Goal: Task Accomplishment & Management: Manage account settings

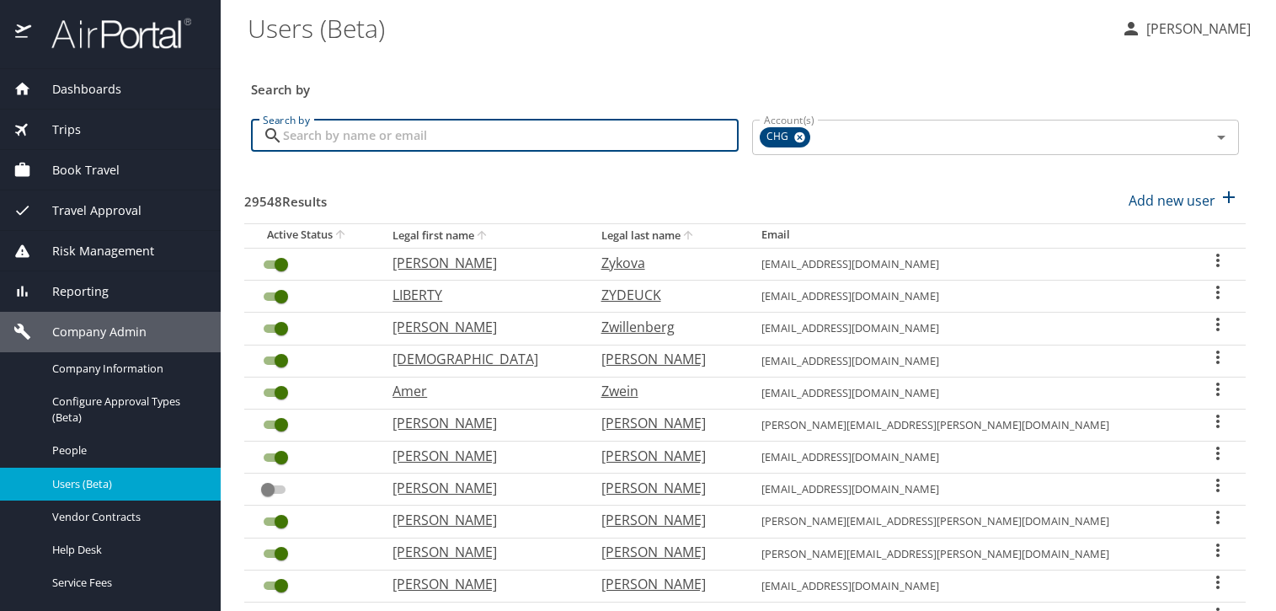
click at [578, 142] on input "Search by" at bounding box center [511, 136] width 456 height 32
paste input "[EMAIL_ADDRESS][DOMAIN_NAME]"
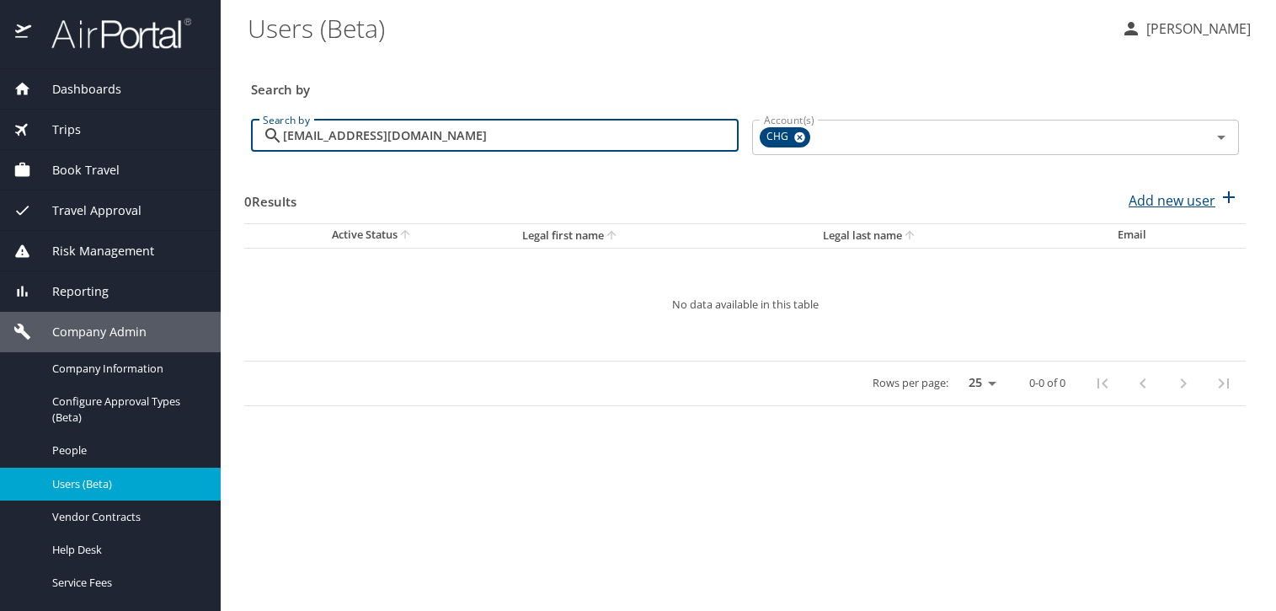
type input "[EMAIL_ADDRESS][DOMAIN_NAME]"
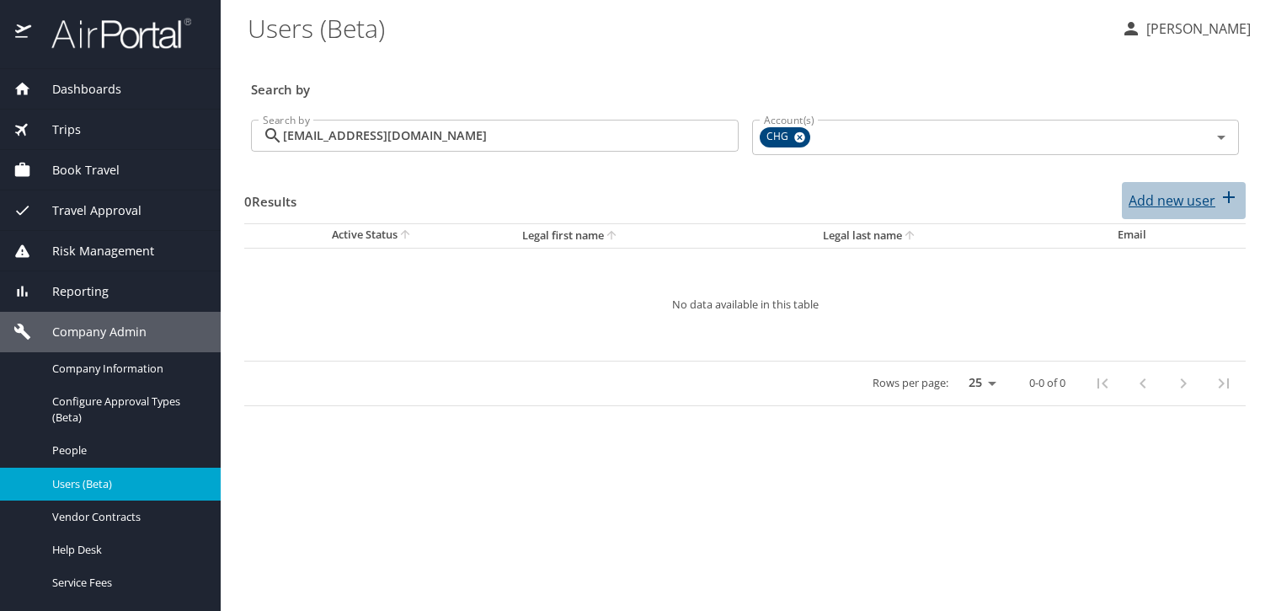
click at [1145, 194] on p "Add new user" at bounding box center [1172, 200] width 87 height 20
select select "US"
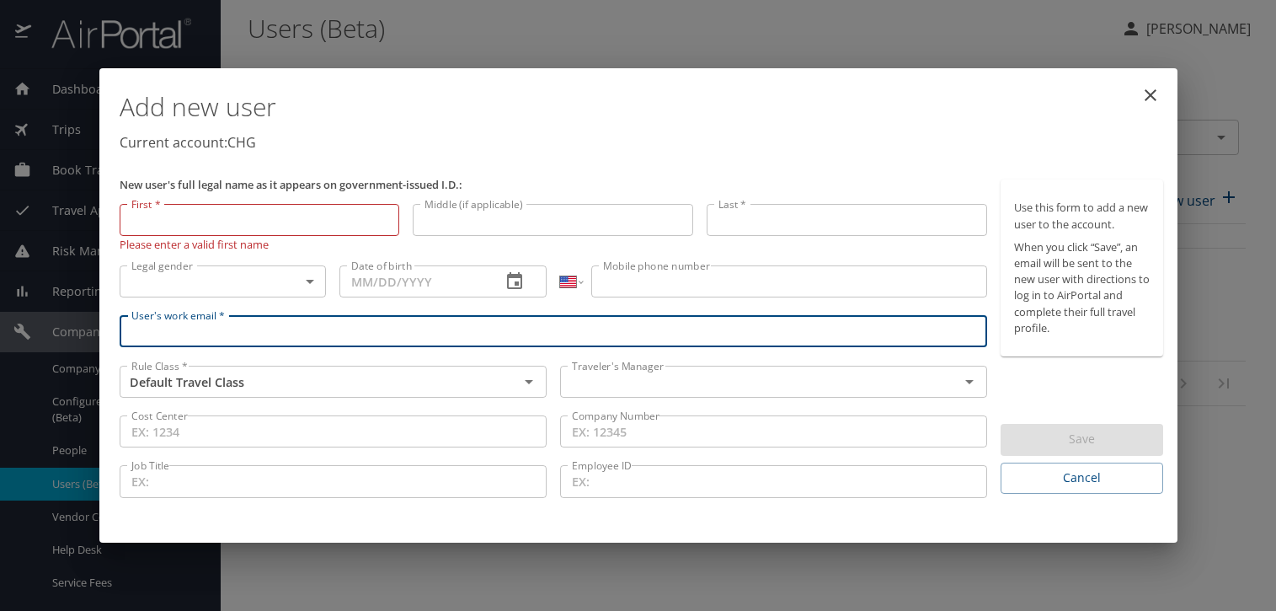
click at [366, 338] on input "User's work email *" at bounding box center [554, 331] width 869 height 32
paste input "[EMAIL_ADDRESS][DOMAIN_NAME]"
type input "[EMAIL_ADDRESS][DOMAIN_NAME]"
click at [598, 377] on input "text" at bounding box center [748, 382] width 367 height 22
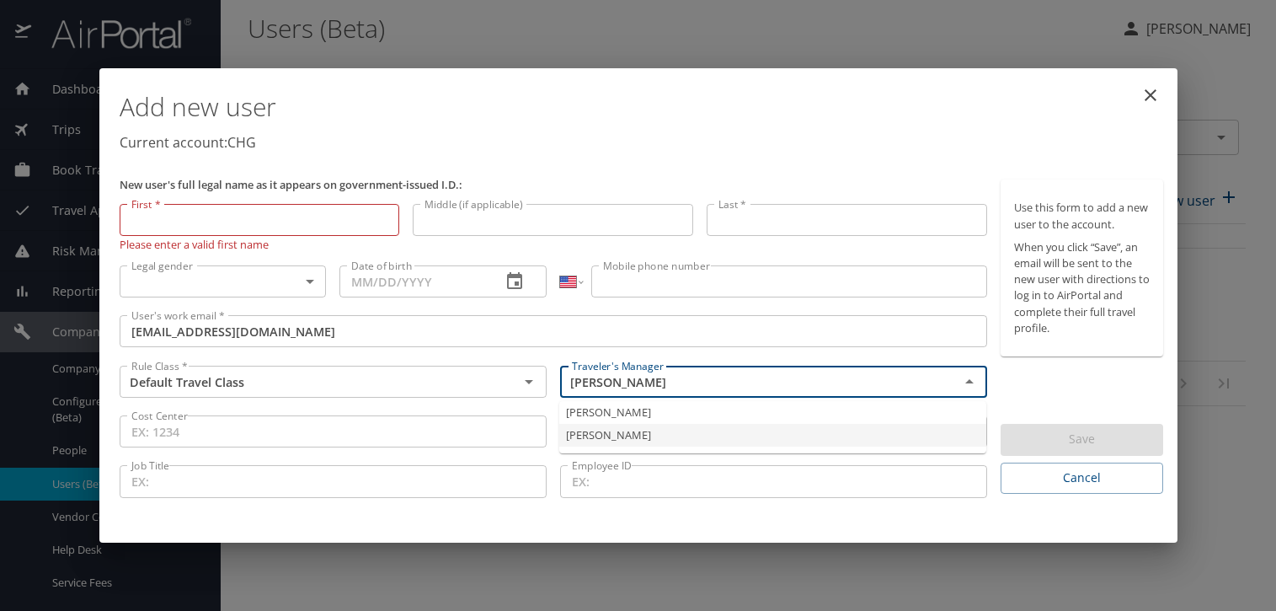
click at [608, 440] on li "[PERSON_NAME]" at bounding box center [772, 435] width 427 height 23
type input "[PERSON_NAME]"
click at [272, 222] on input "First *" at bounding box center [260, 220] width 281 height 32
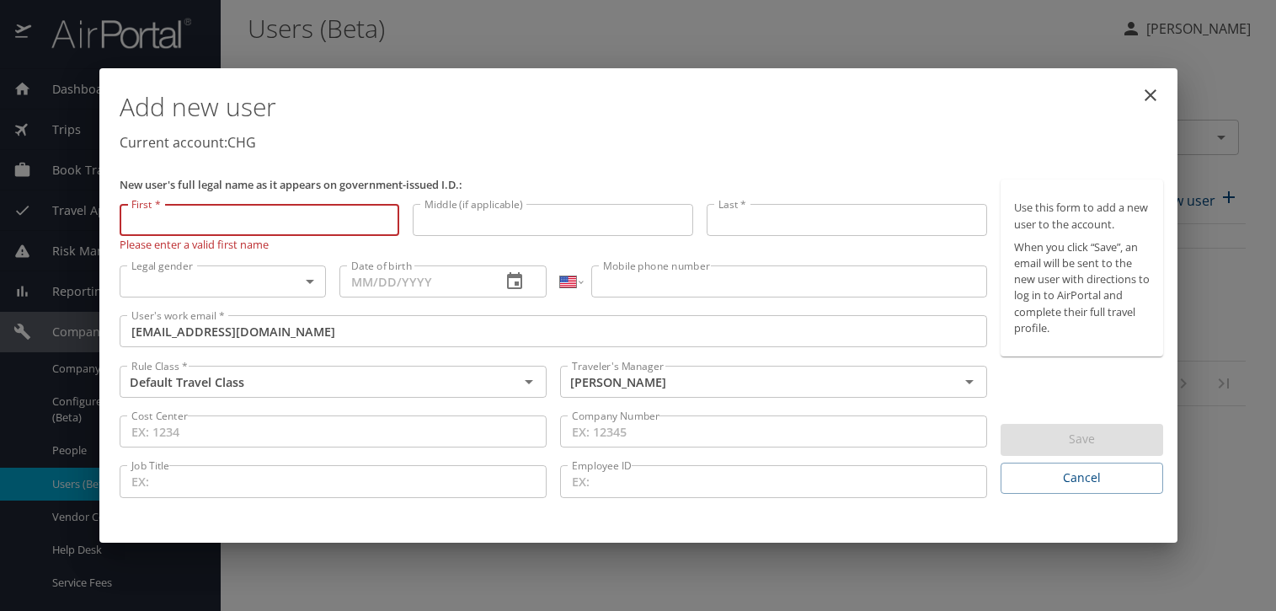
click at [155, 209] on input "First *" at bounding box center [260, 220] width 281 height 32
paste input "[PERSON_NAME]"
type input "[PERSON_NAME]"
click at [748, 235] on input "Last *" at bounding box center [847, 220] width 281 height 32
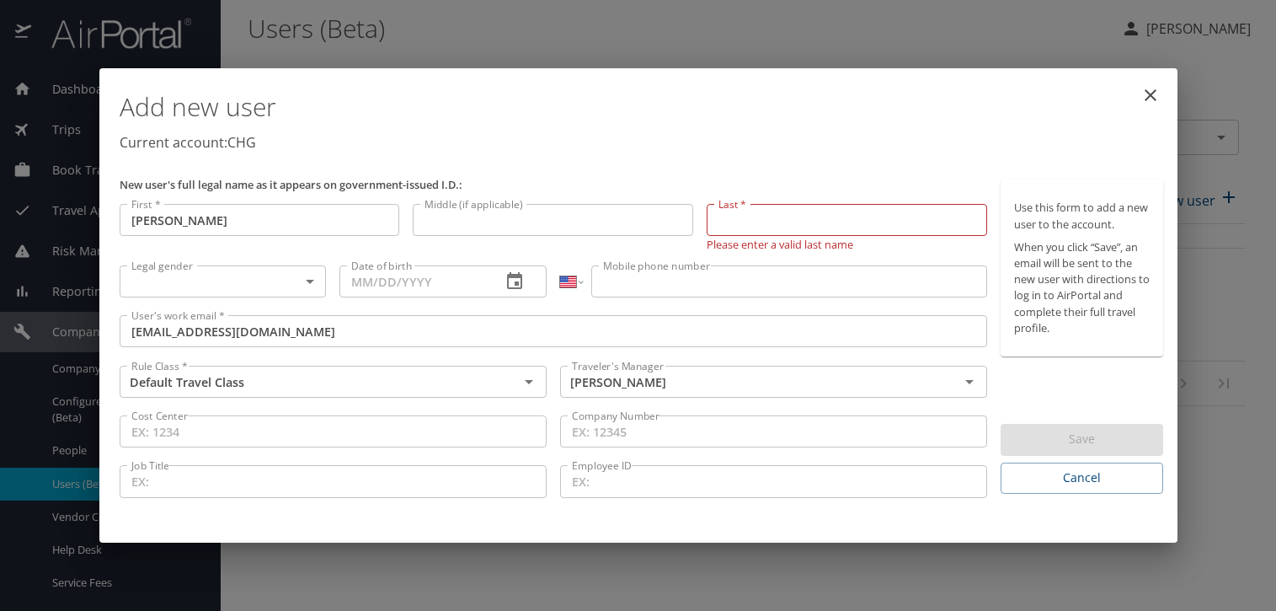
click at [773, 228] on input "Last *" at bounding box center [847, 220] width 281 height 32
paste input "[PERSON_NAME]"
type input "[PERSON_NAME]"
click at [272, 287] on body "Dashboards AirPortal 360™ Manager My Travel Dashboard Trips Airtinerary® Lookup…" at bounding box center [638, 305] width 1276 height 611
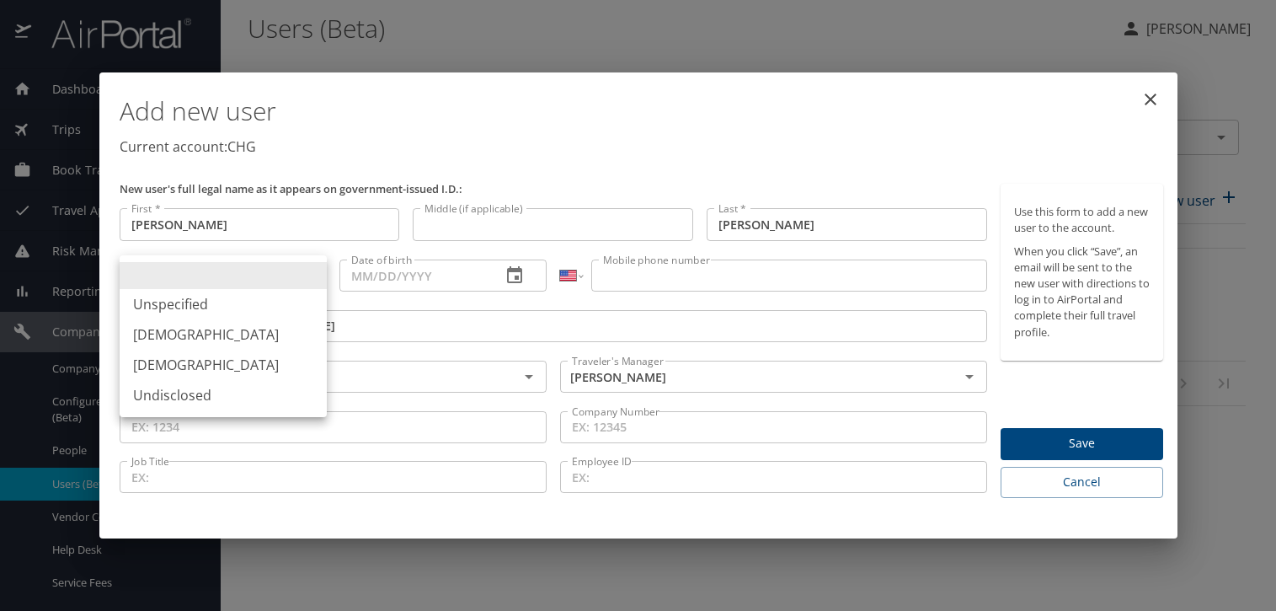
click at [211, 376] on li "[DEMOGRAPHIC_DATA]" at bounding box center [223, 365] width 207 height 30
type input "[DEMOGRAPHIC_DATA]"
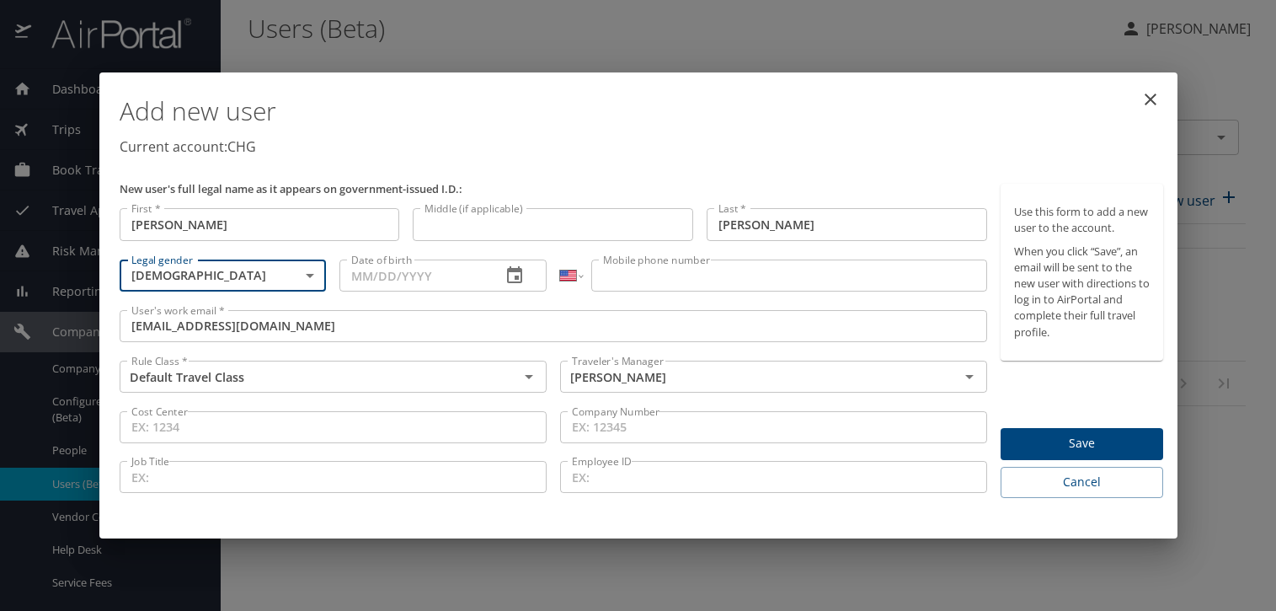
click at [369, 283] on input "Date of birth" at bounding box center [414, 275] width 148 height 32
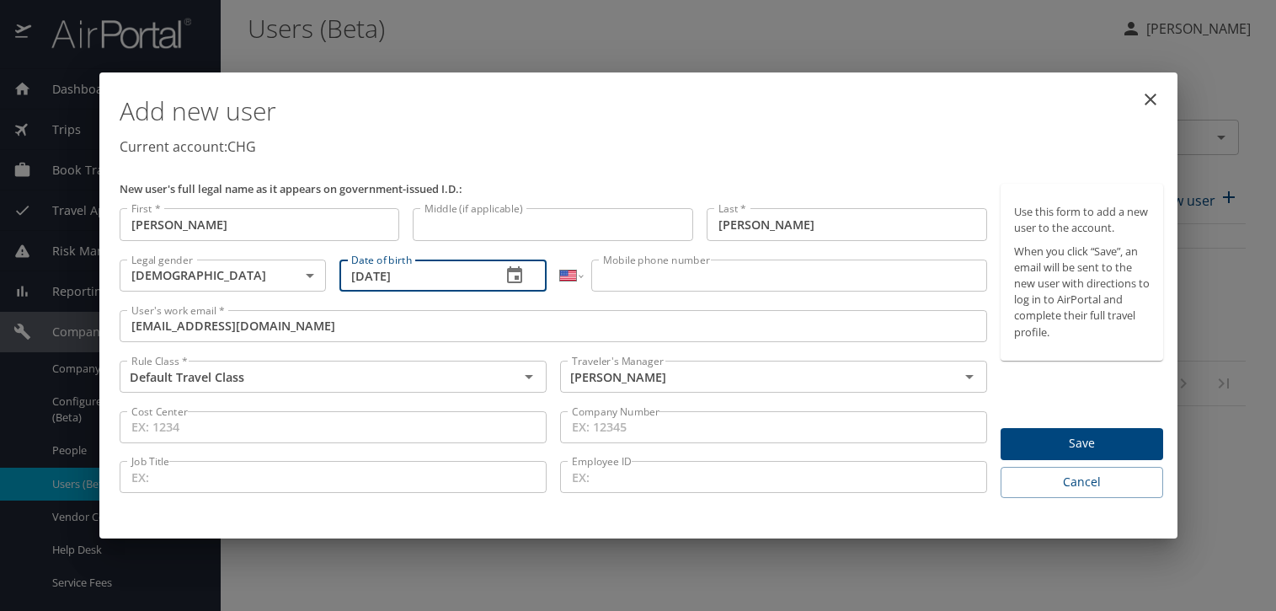
type input "[DATE]"
click at [617, 272] on input "Mobile phone number" at bounding box center [789, 275] width 396 height 32
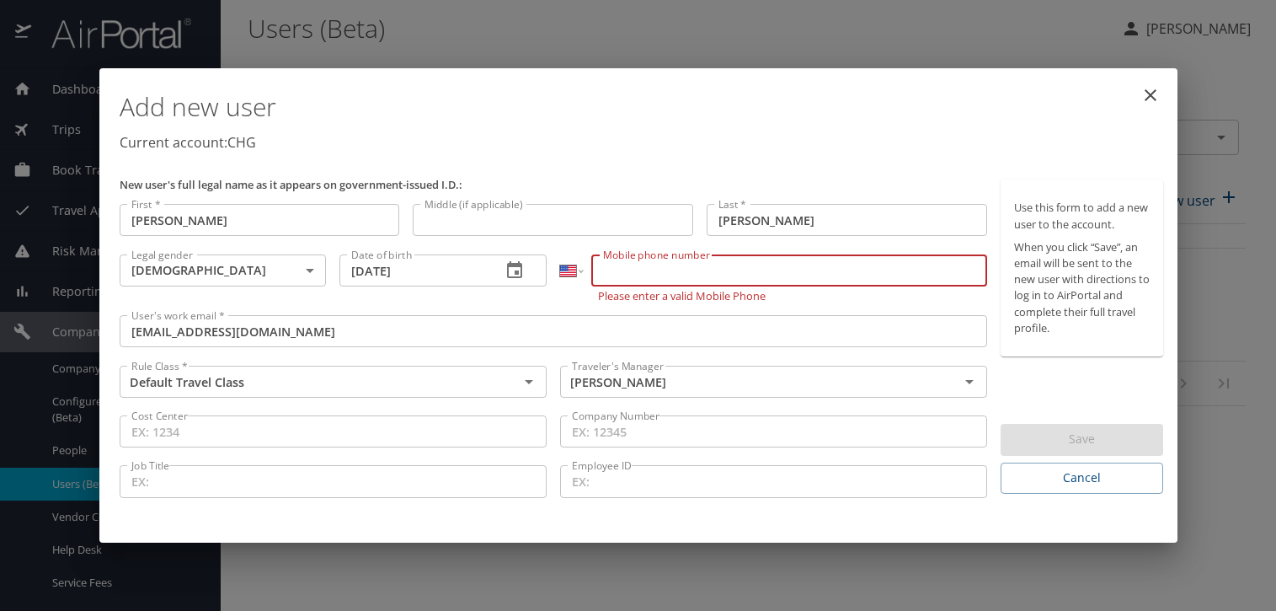
click at [615, 262] on input "Mobile phone number" at bounding box center [789, 270] width 396 height 32
paste input "[PHONE_NUMBER]"
type input "[PHONE_NUMBER]"
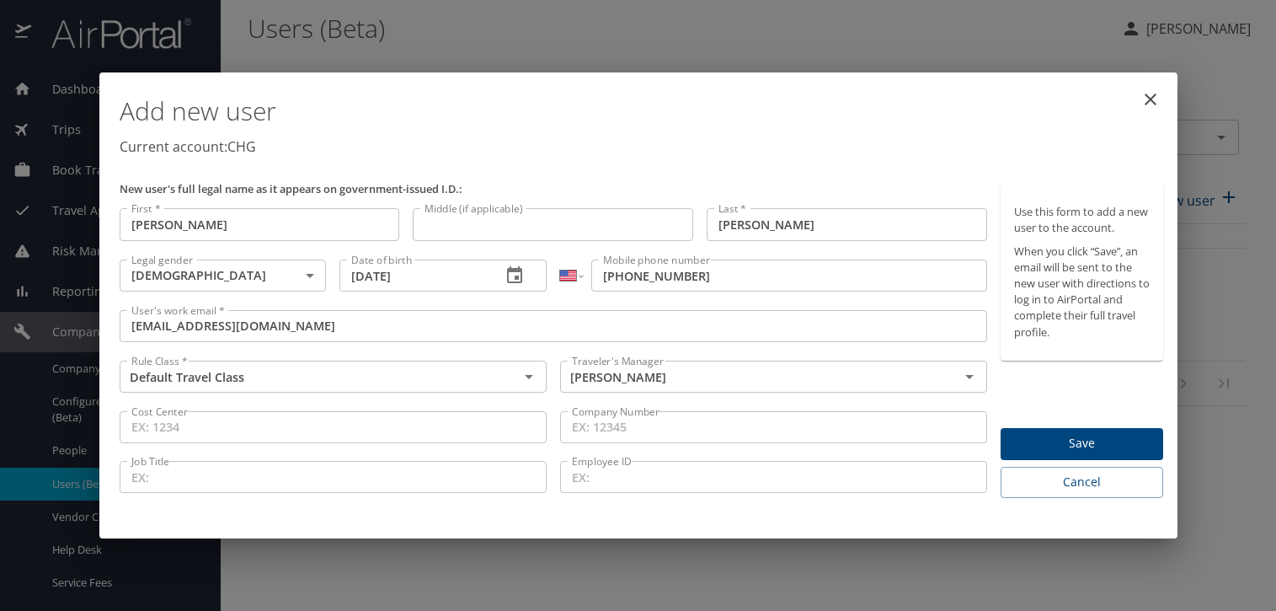
click at [741, 147] on p "Current account: CHG" at bounding box center [642, 146] width 1045 height 20
click at [1066, 428] on button "Save" at bounding box center [1082, 444] width 163 height 33
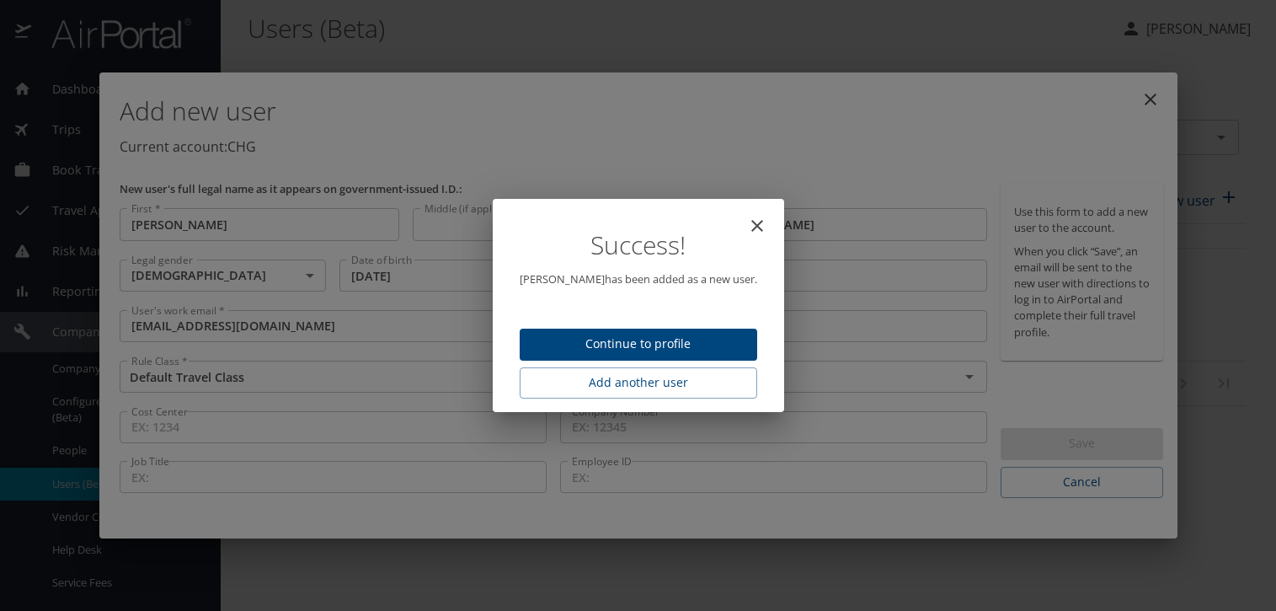
click at [628, 345] on span "Continue to profile" at bounding box center [638, 344] width 211 height 21
select select "US"
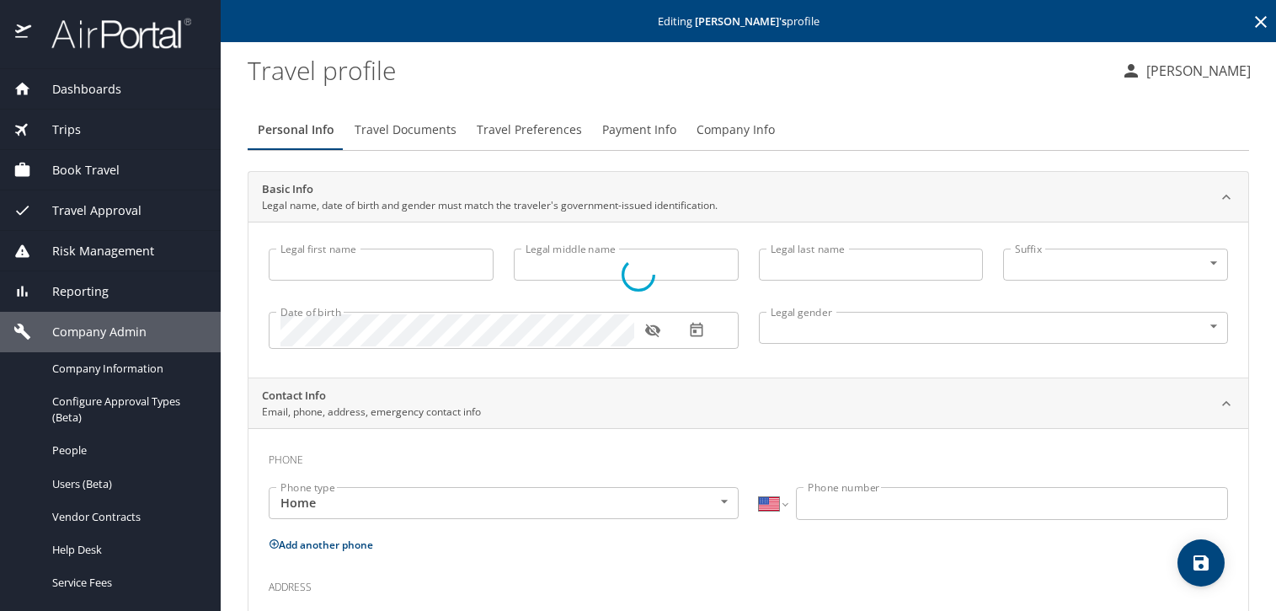
select select "US"
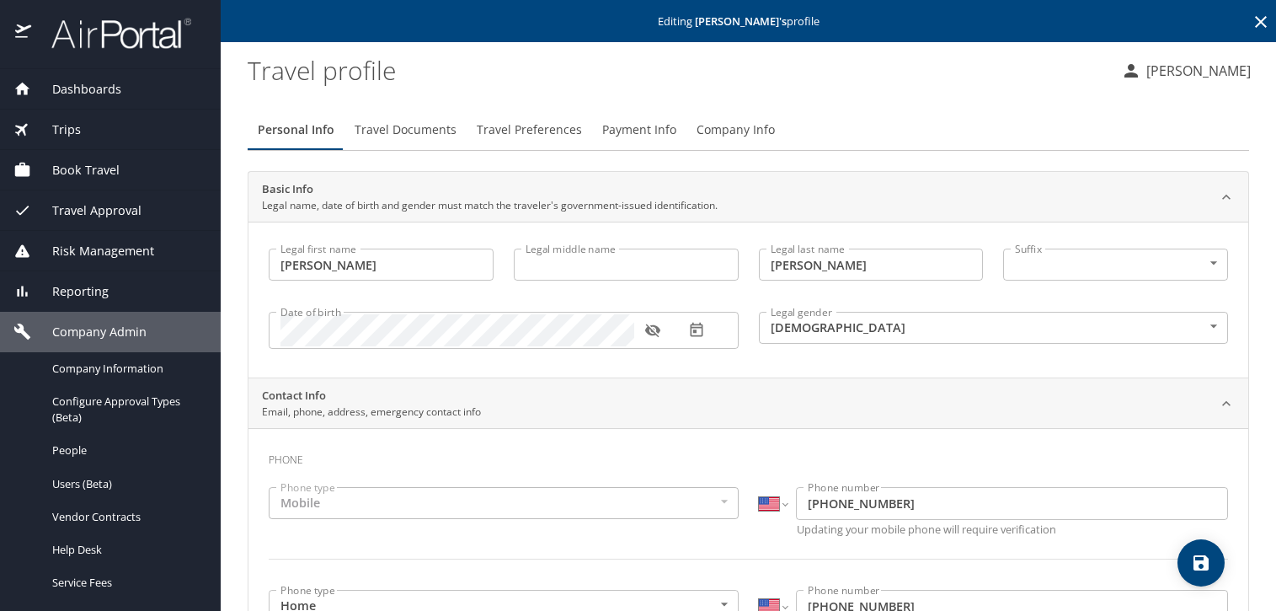
type input "[PERSON_NAME]"
type input "[DEMOGRAPHIC_DATA]"
click at [369, 120] on span "Travel Documents" at bounding box center [406, 130] width 102 height 21
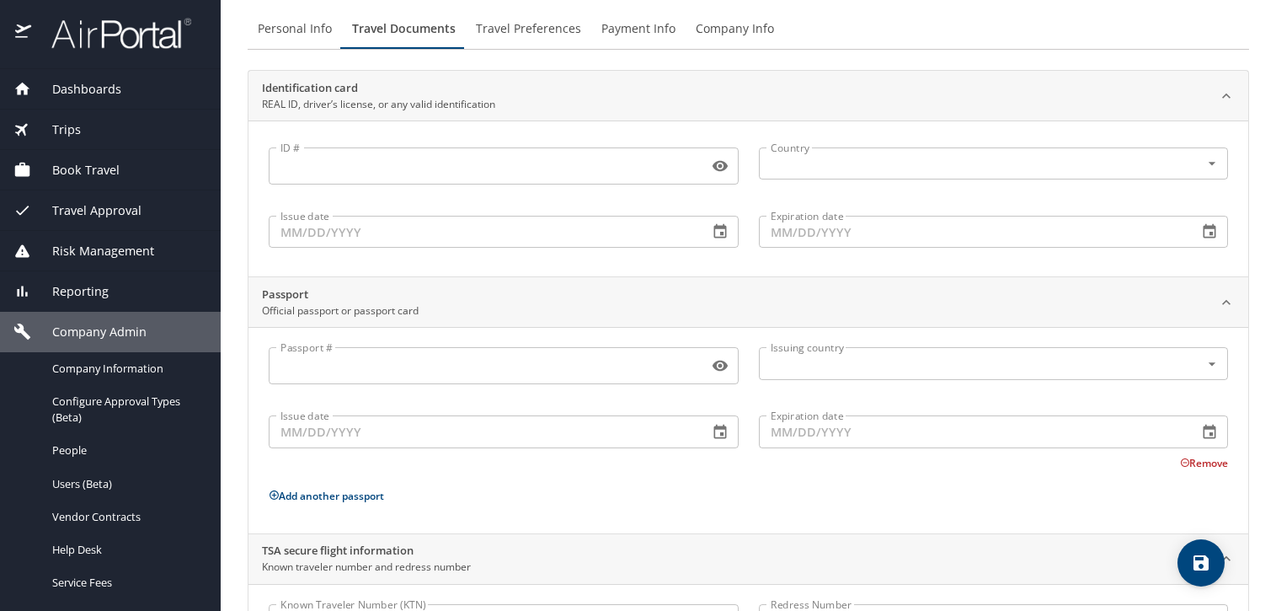
scroll to position [201, 0]
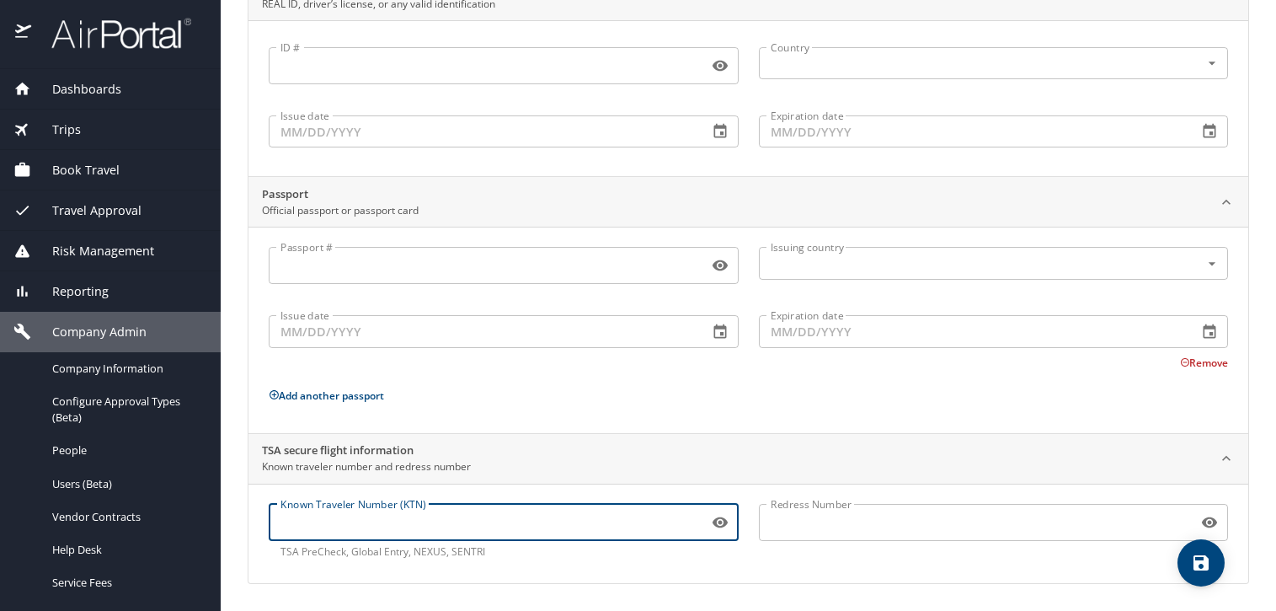
click at [420, 519] on input "Known Traveler Number (KTN)" at bounding box center [485, 522] width 433 height 32
paste input "TT126965K"
type input "TT126965K"
click at [1215, 564] on span "save" at bounding box center [1201, 563] width 47 height 20
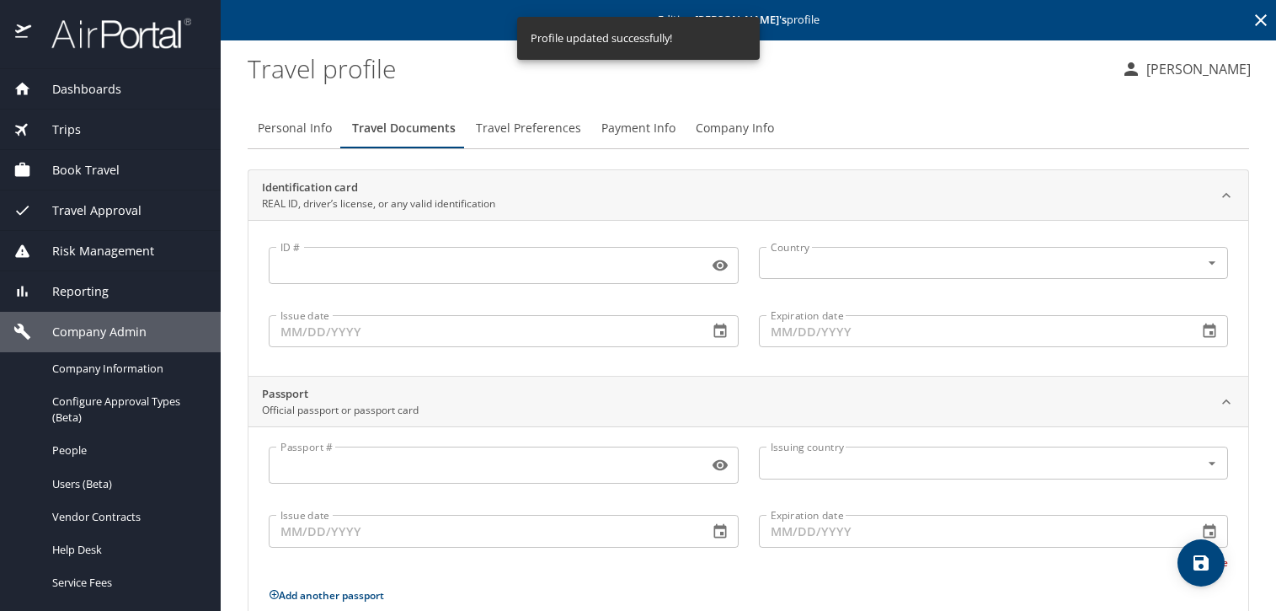
scroll to position [0, 0]
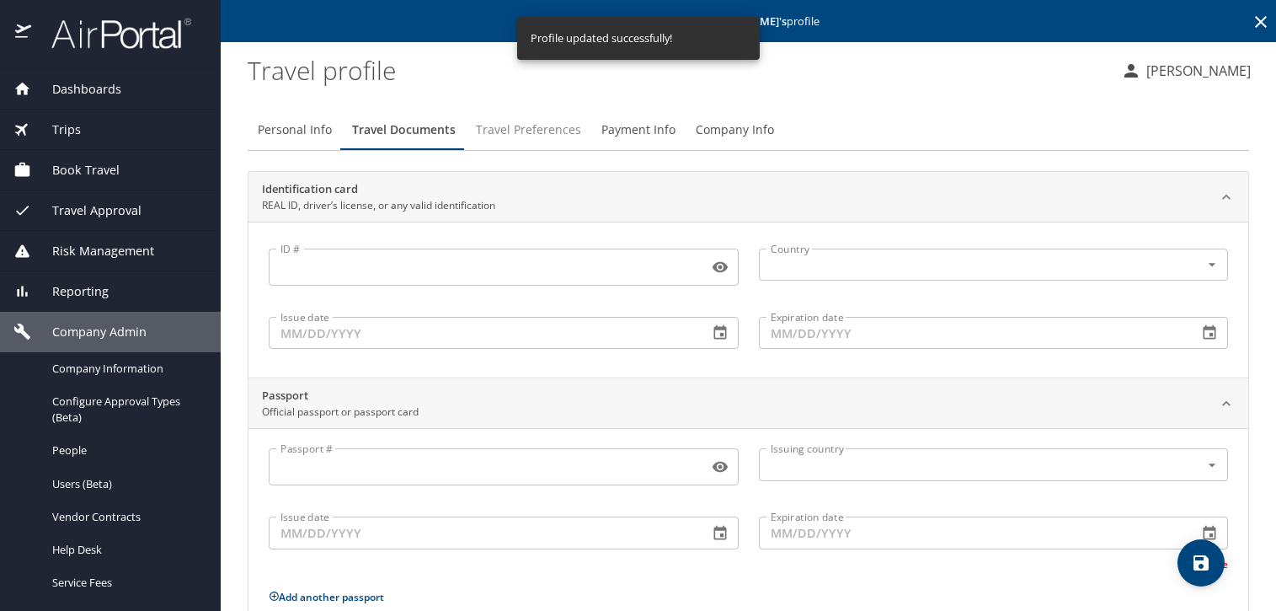
click at [521, 126] on span "Travel Preferences" at bounding box center [528, 130] width 105 height 21
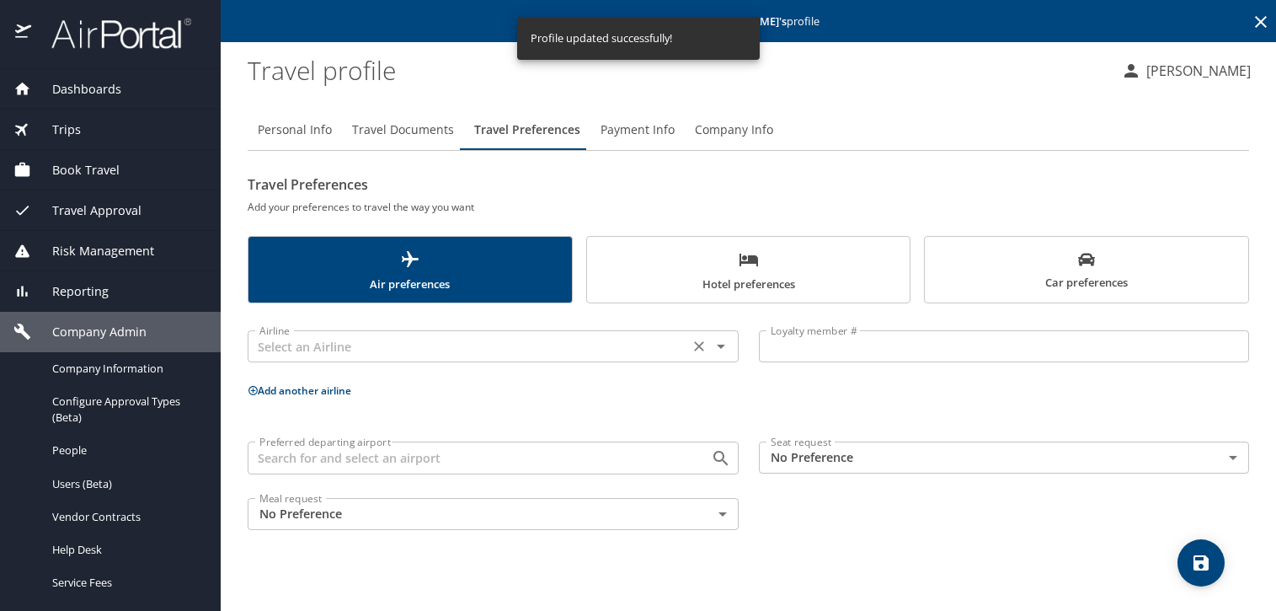
click at [483, 348] on input "text" at bounding box center [468, 346] width 431 height 22
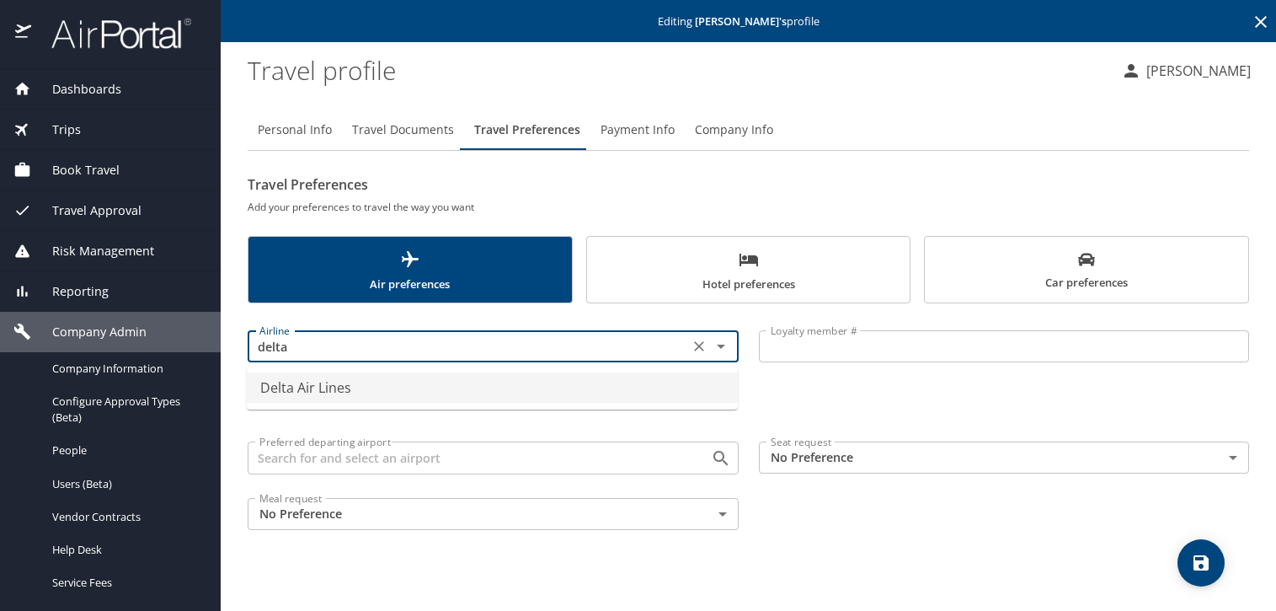
click at [470, 375] on li "Delta Air Lines" at bounding box center [492, 387] width 491 height 30
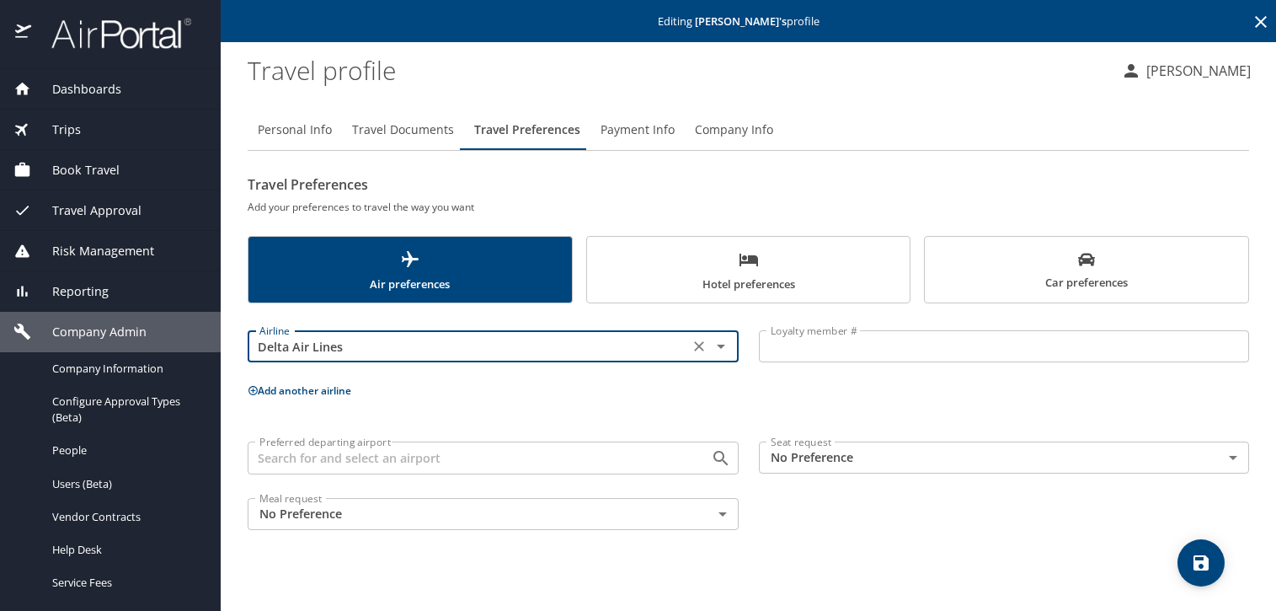
type input "Delta Air Lines"
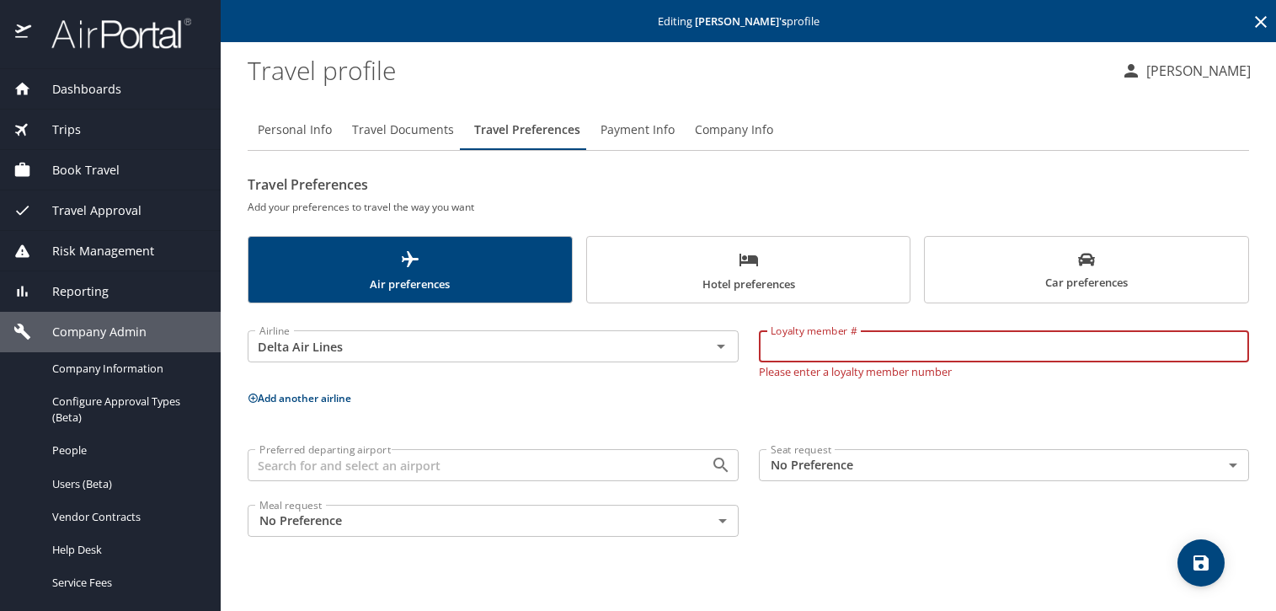
click at [838, 340] on input "Loyalty member #" at bounding box center [1004, 346] width 491 height 32
paste input "9113838198"
type input "9113838198"
click at [299, 392] on button "Add another airline" at bounding box center [300, 398] width 104 height 14
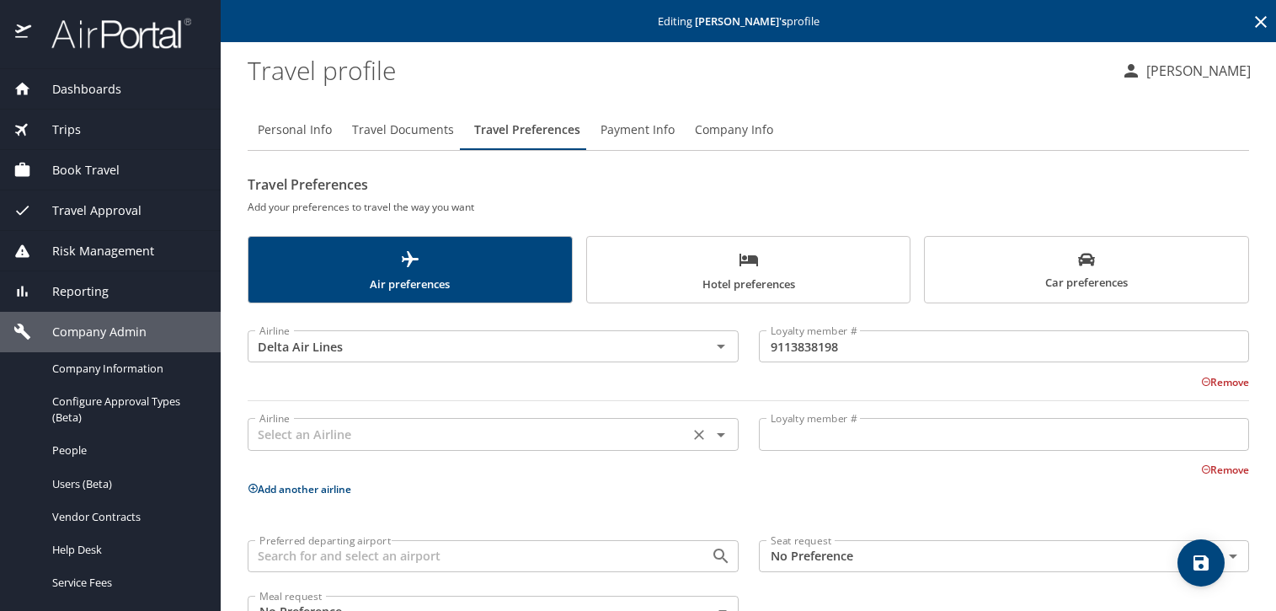
click at [339, 431] on input "text" at bounding box center [468, 434] width 431 height 22
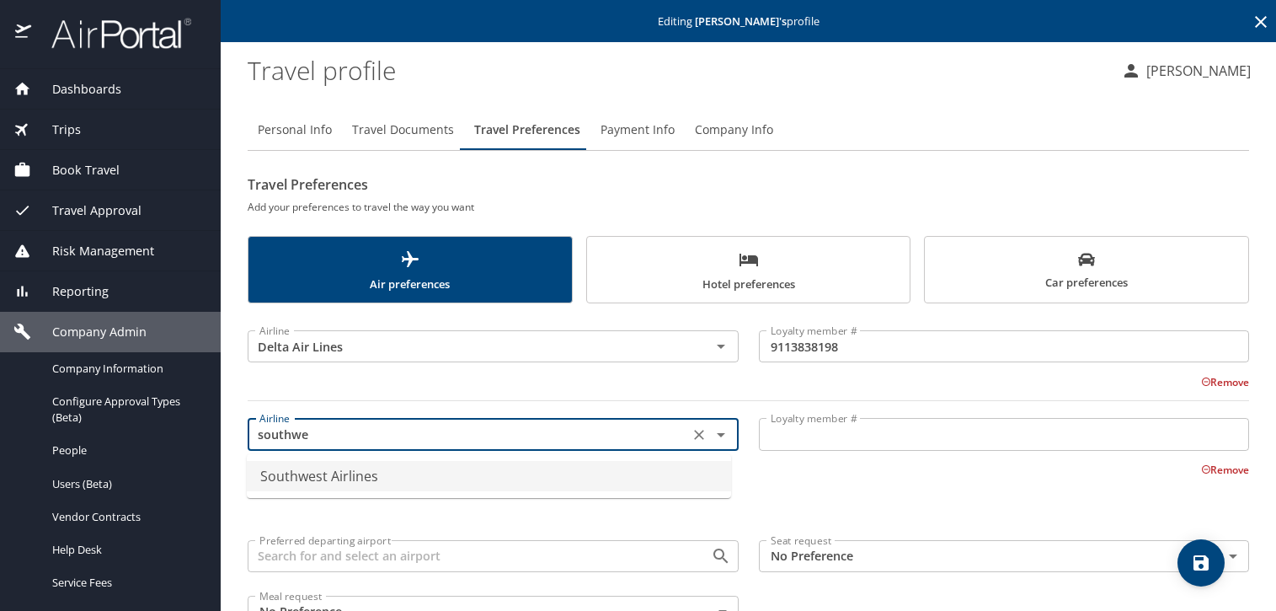
click at [367, 471] on li "Southwest Airlines" at bounding box center [489, 476] width 484 height 30
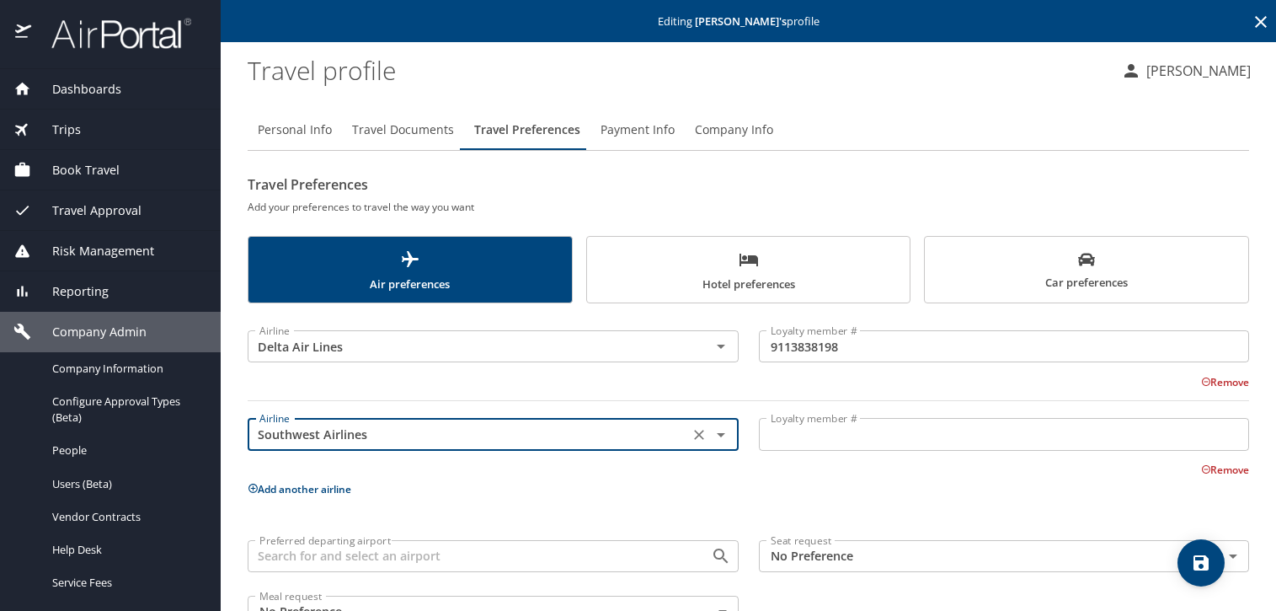
type input "Southwest Airlines"
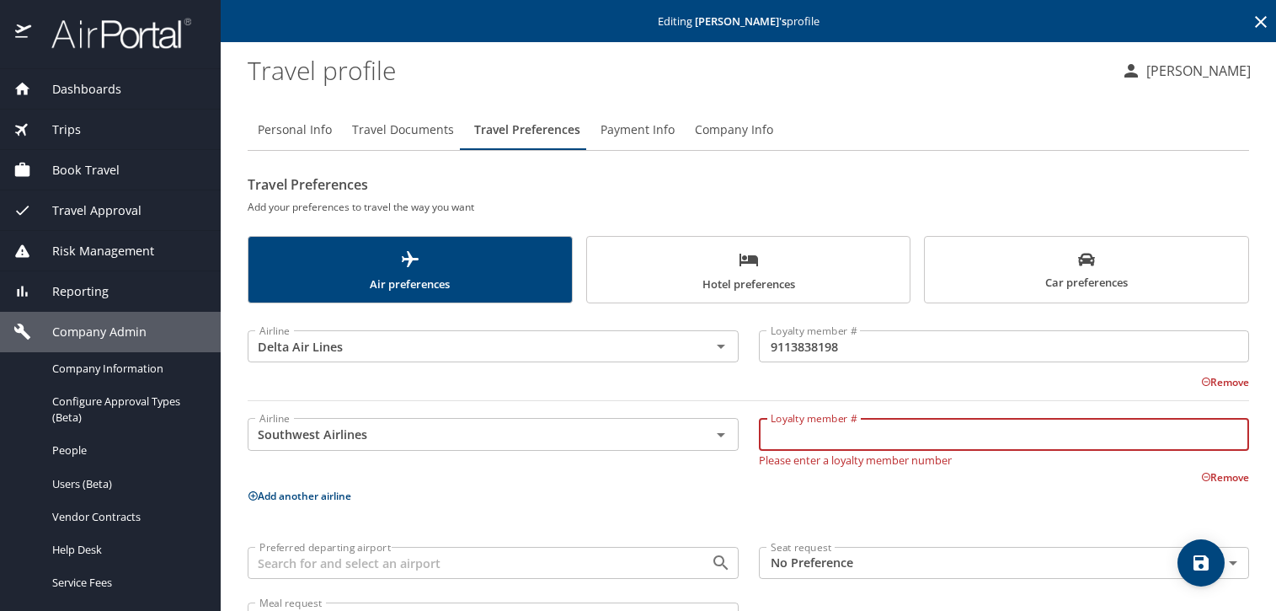
click at [867, 445] on input "Loyalty member #" at bounding box center [1004, 434] width 491 height 32
paste input "278567984"
type input "278567984"
click at [280, 492] on button "Add another airline" at bounding box center [300, 496] width 104 height 14
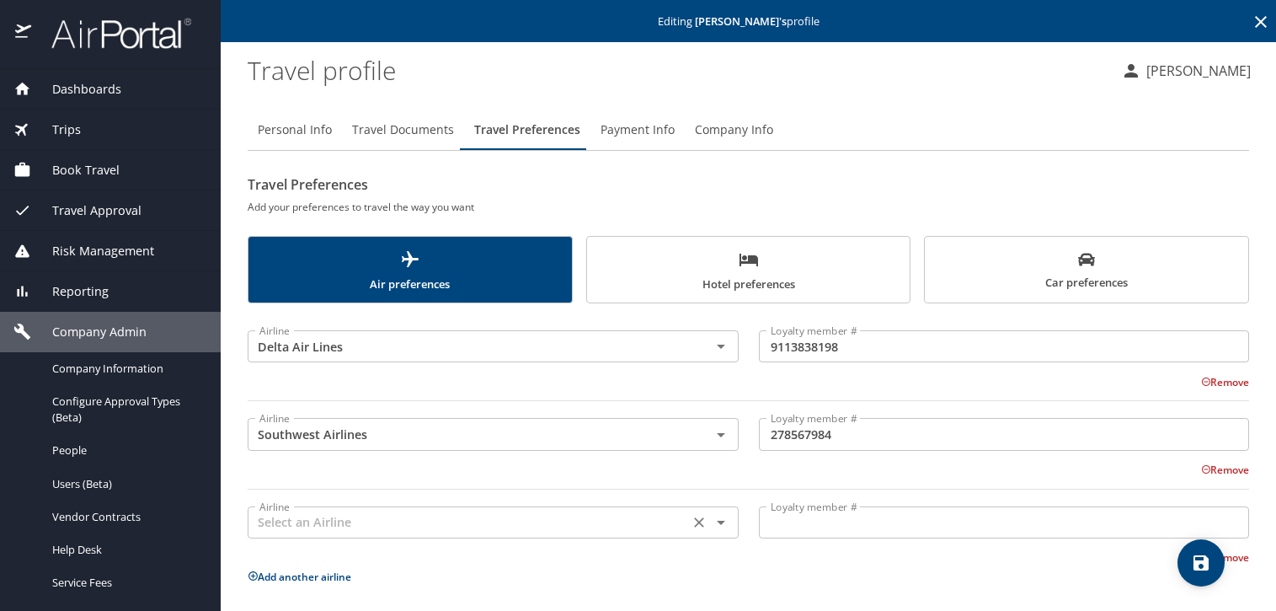
click at [269, 536] on div "Airline" at bounding box center [493, 522] width 491 height 32
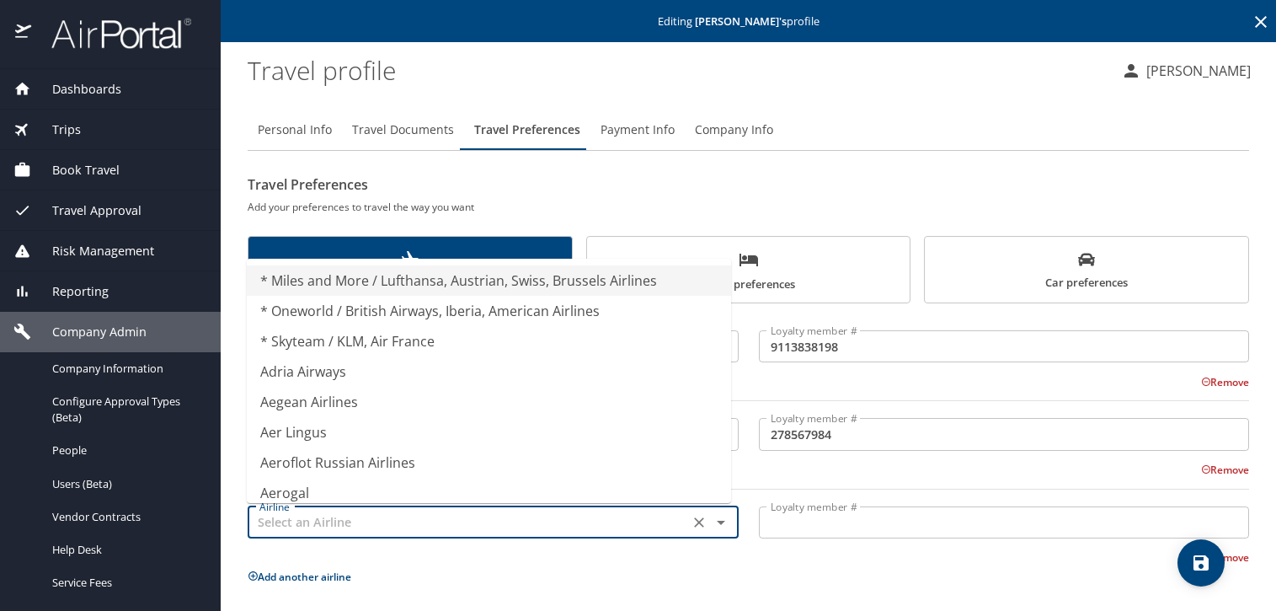
click at [273, 529] on input "text" at bounding box center [468, 522] width 431 height 22
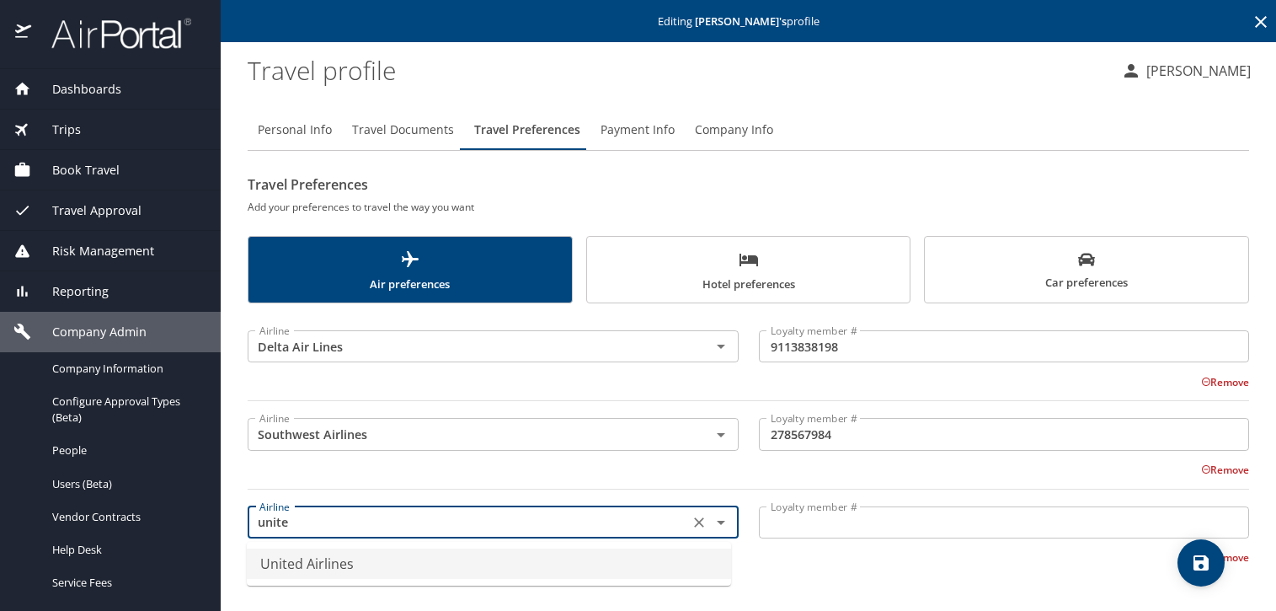
click at [286, 564] on li "United Airlines" at bounding box center [489, 563] width 484 height 30
type input "United Airlines"
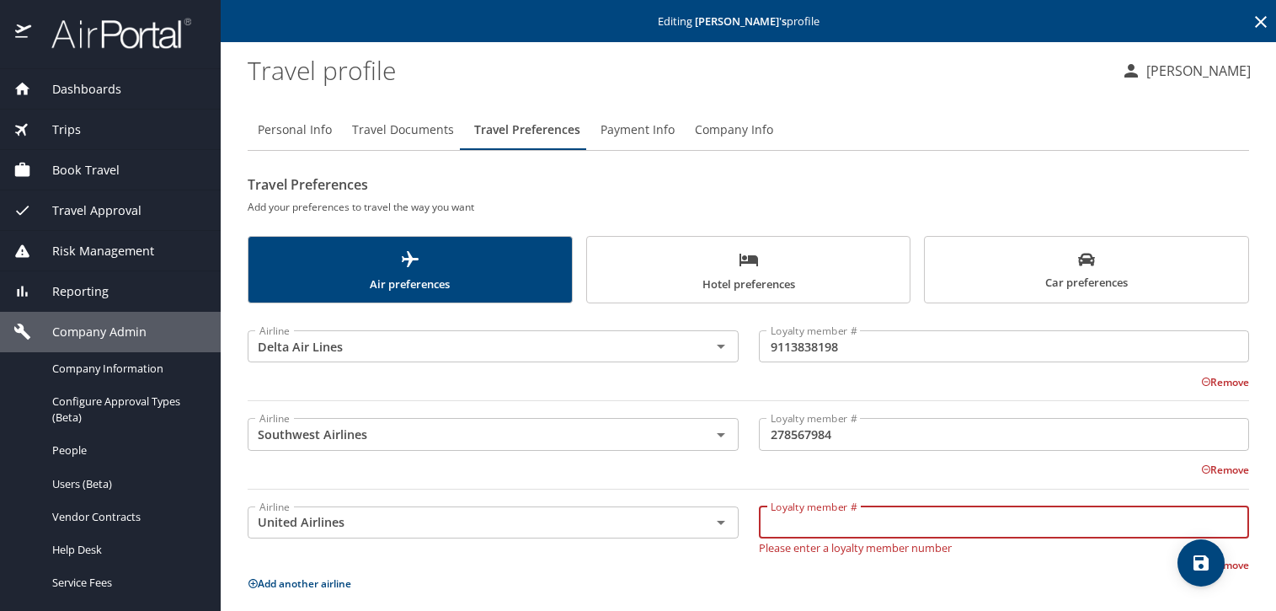
click at [834, 531] on input "Loyalty member #" at bounding box center [1004, 522] width 491 height 32
paste input "PS351696"
type input "PS351696"
click at [1198, 565] on icon "save" at bounding box center [1201, 562] width 15 height 15
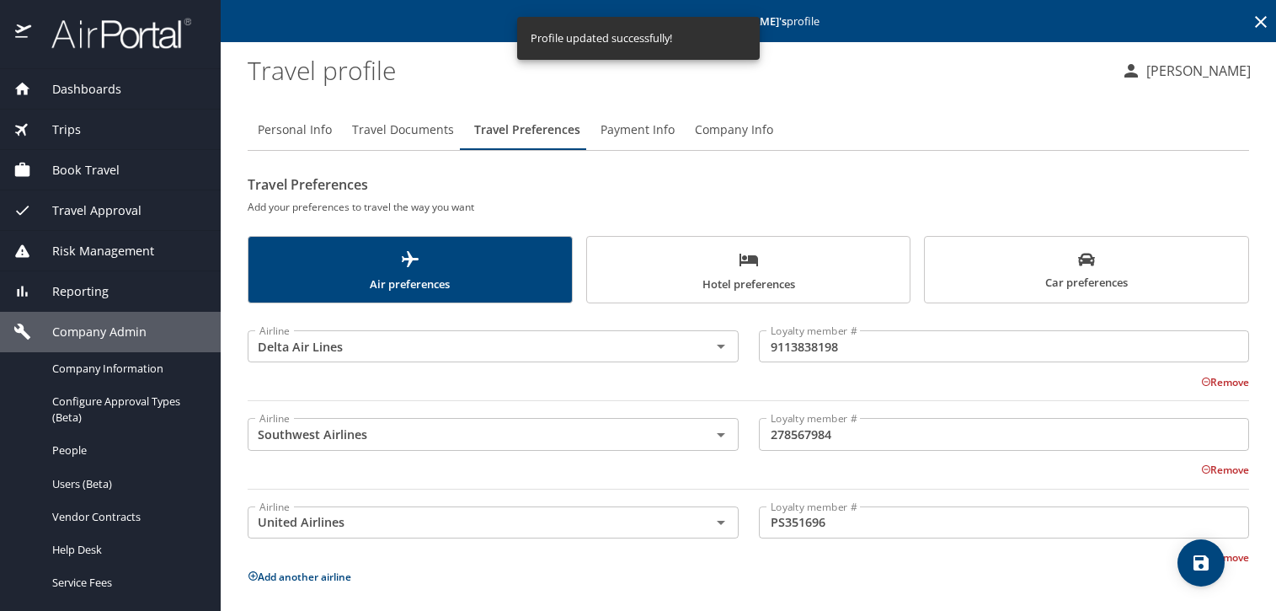
click at [855, 265] on span "Hotel preferences" at bounding box center [748, 271] width 303 height 45
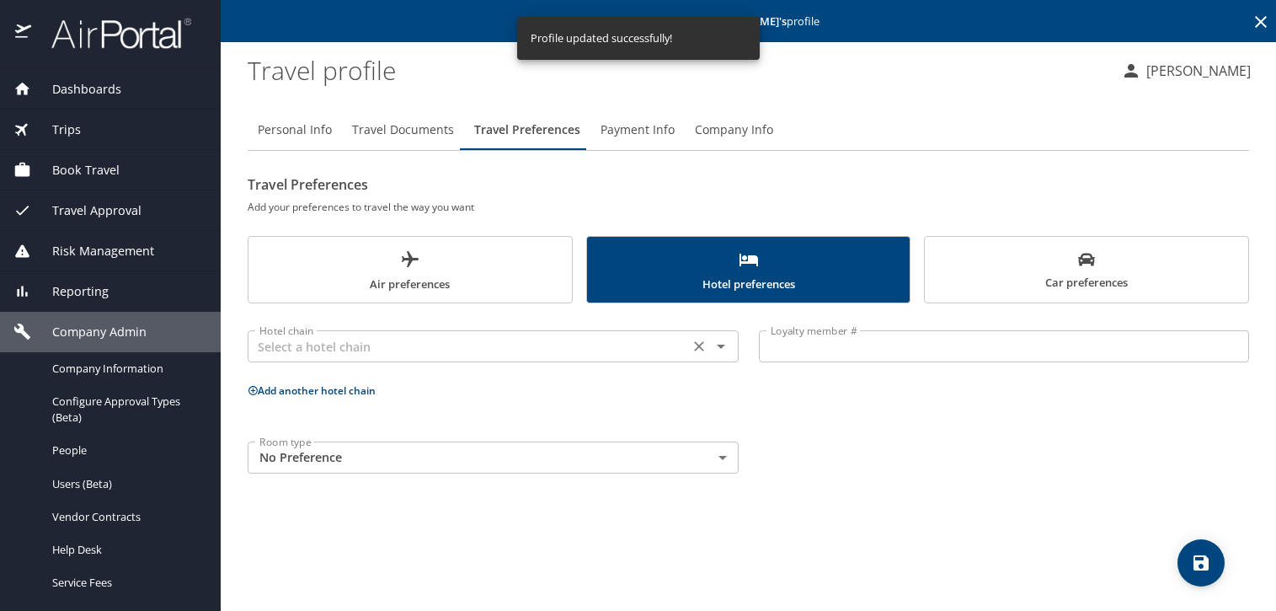
click at [424, 356] on input "text" at bounding box center [468, 346] width 431 height 22
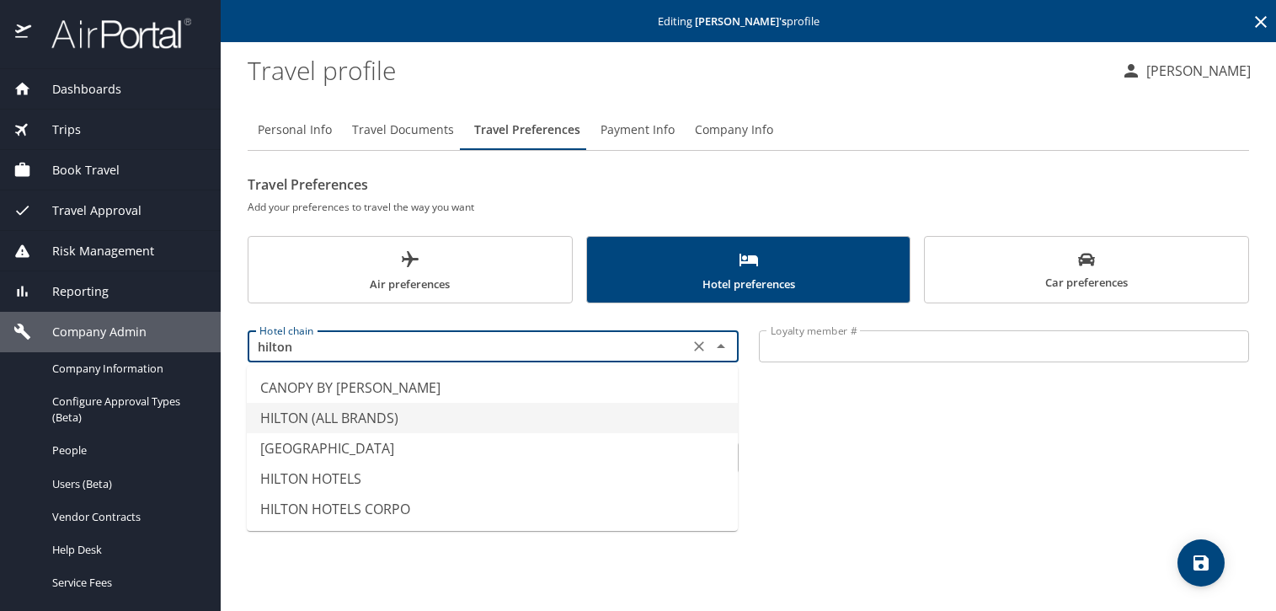
click at [347, 412] on li "HILTON (ALL BRANDS)" at bounding box center [492, 418] width 491 height 30
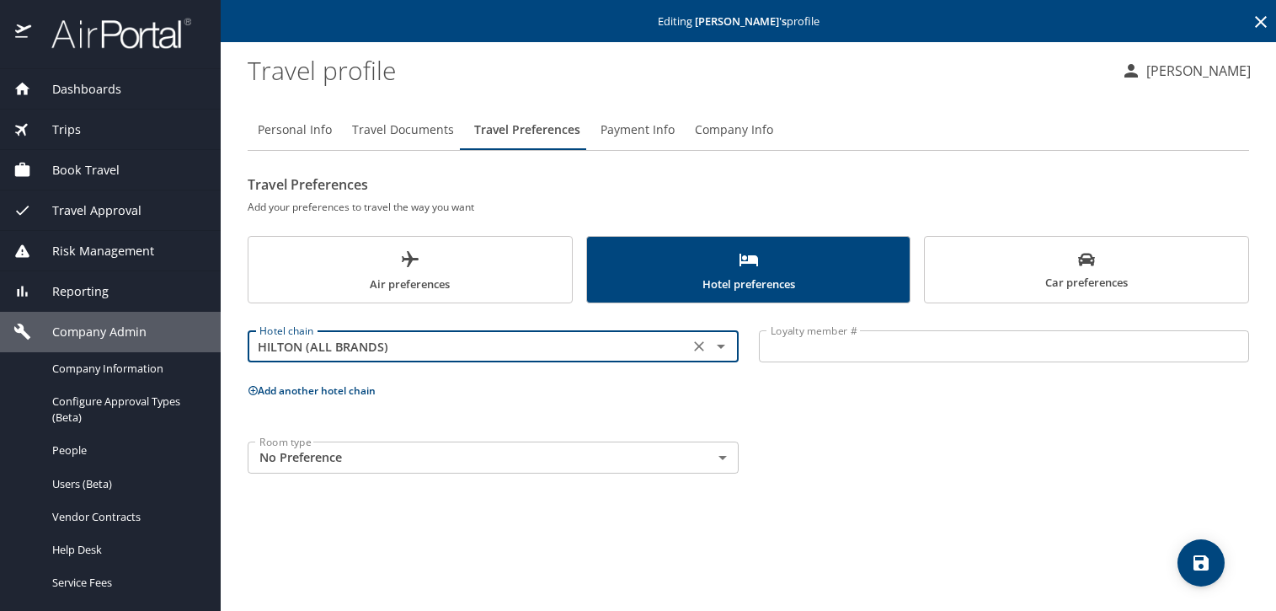
type input "HILTON (ALL BRANDS)"
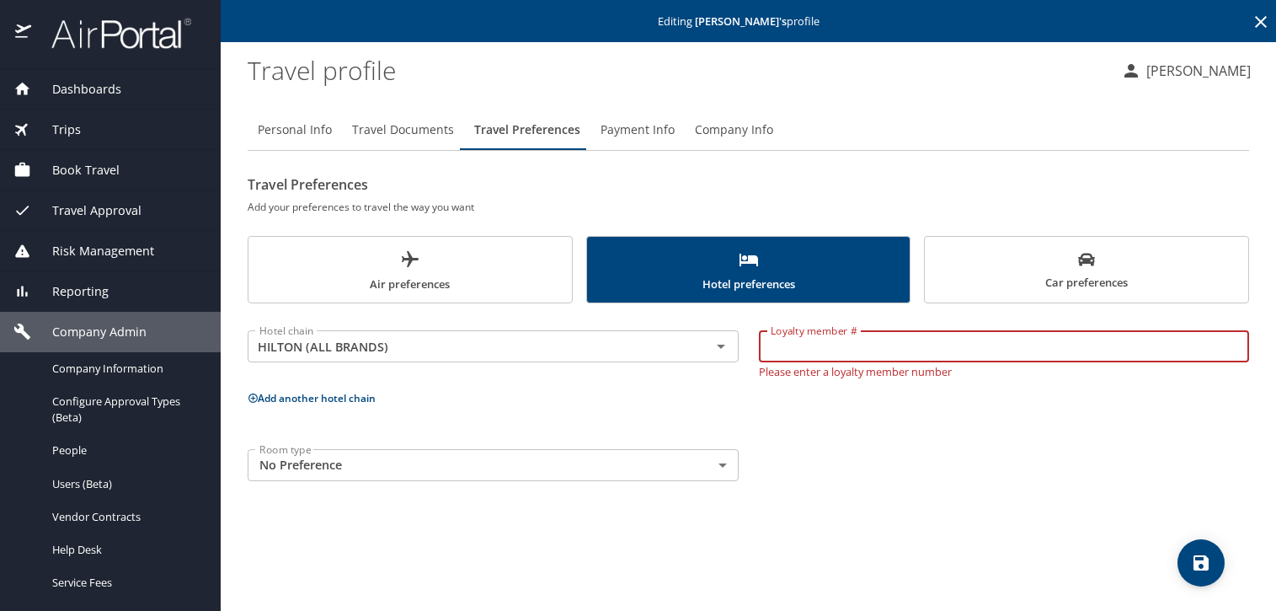
click at [787, 354] on input "Loyalty member #" at bounding box center [1004, 346] width 491 height 32
paste input "475915253"
type input "475915253"
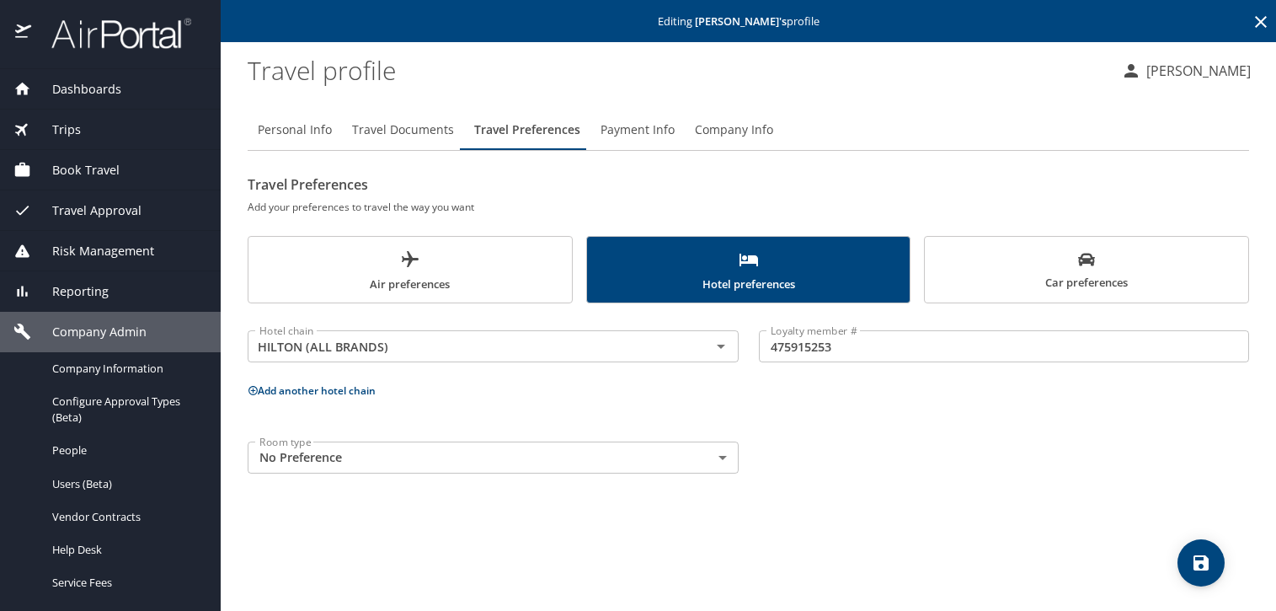
click at [319, 394] on button "Add another hotel chain" at bounding box center [312, 390] width 128 height 14
click at [423, 457] on input "text" at bounding box center [468, 454] width 431 height 22
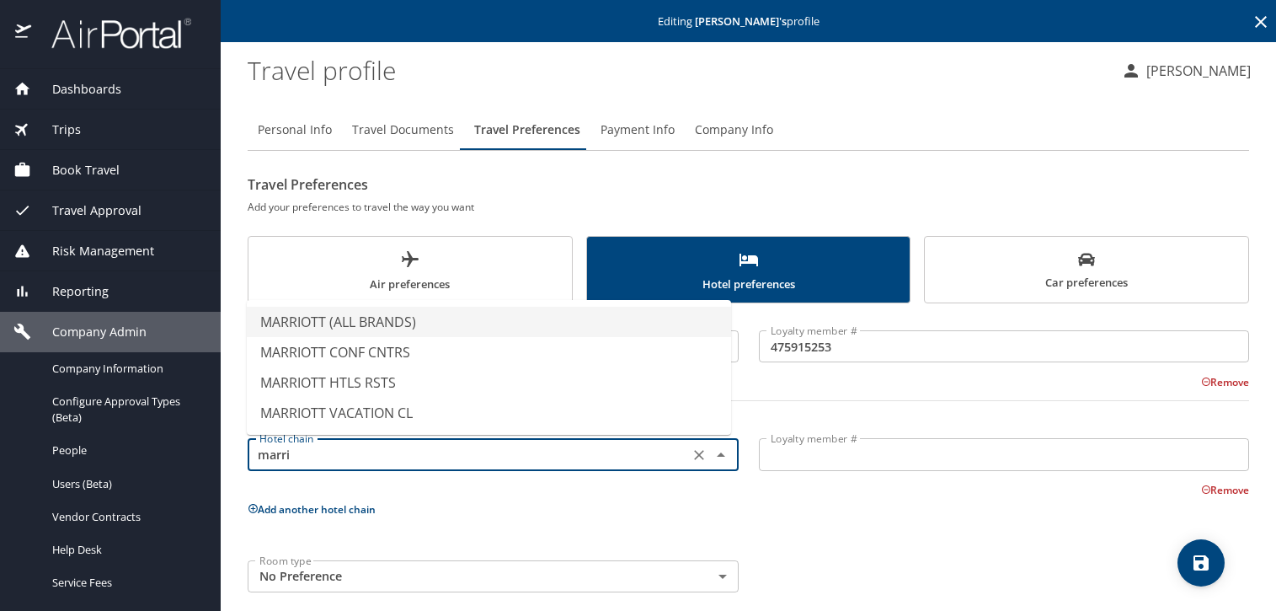
click at [429, 312] on li "MARRIOTT (ALL BRANDS)" at bounding box center [489, 322] width 484 height 30
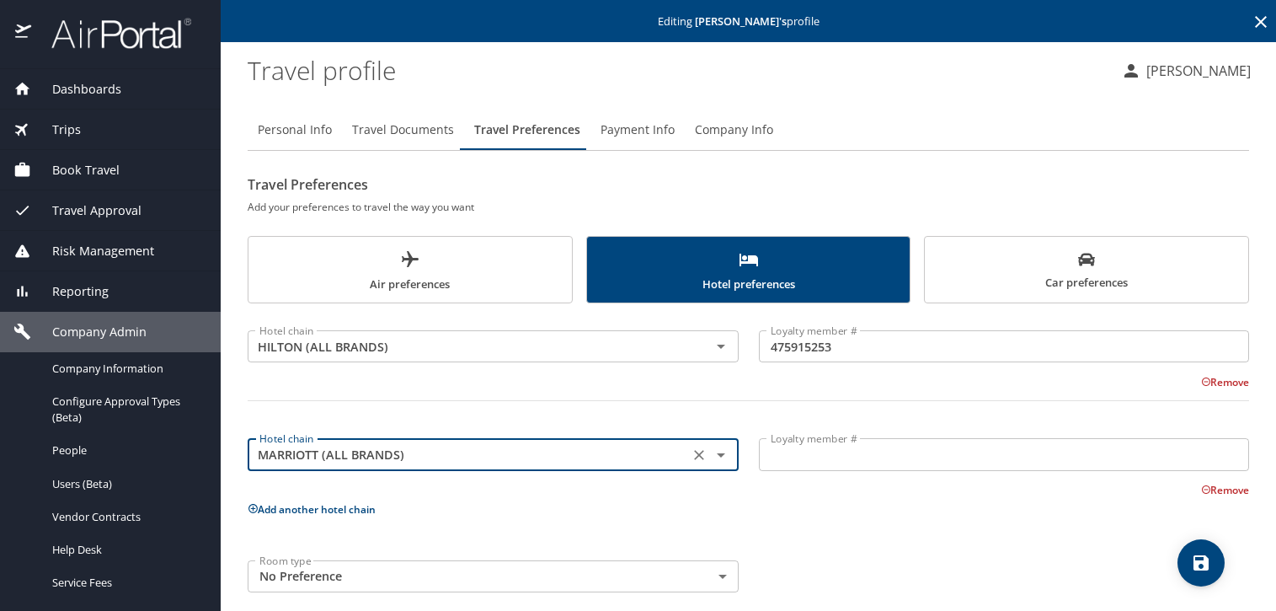
type input "MARRIOTT (ALL BRANDS)"
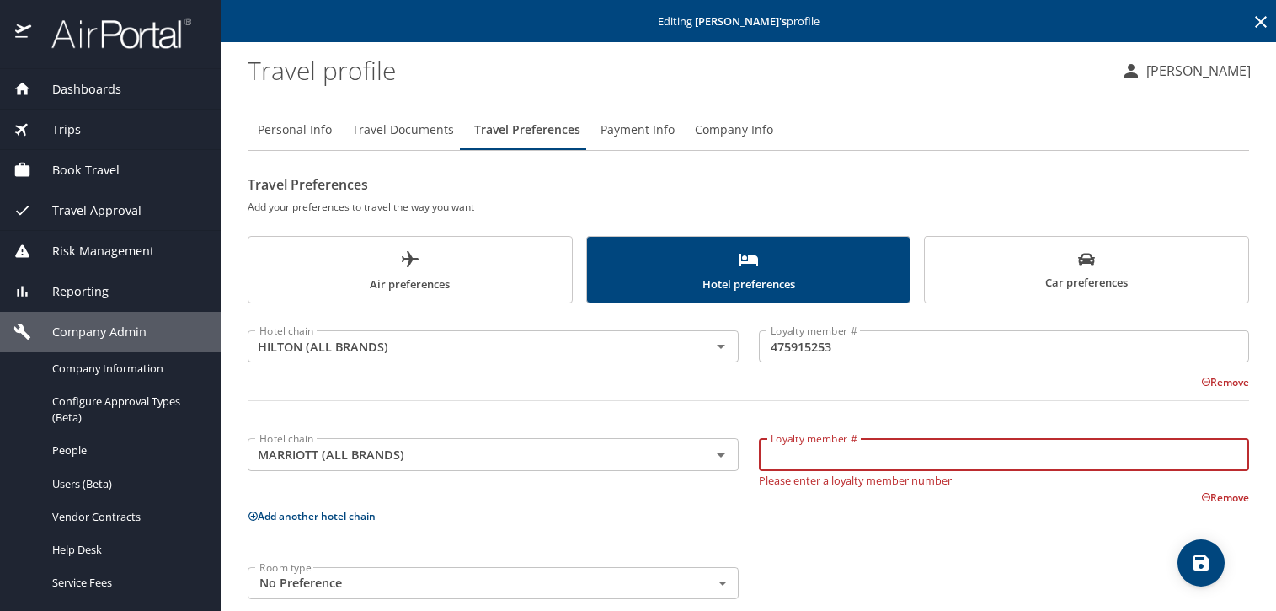
click at [812, 459] on input "Loyalty member #" at bounding box center [1004, 454] width 491 height 32
paste input "092619642"
type input "092619642"
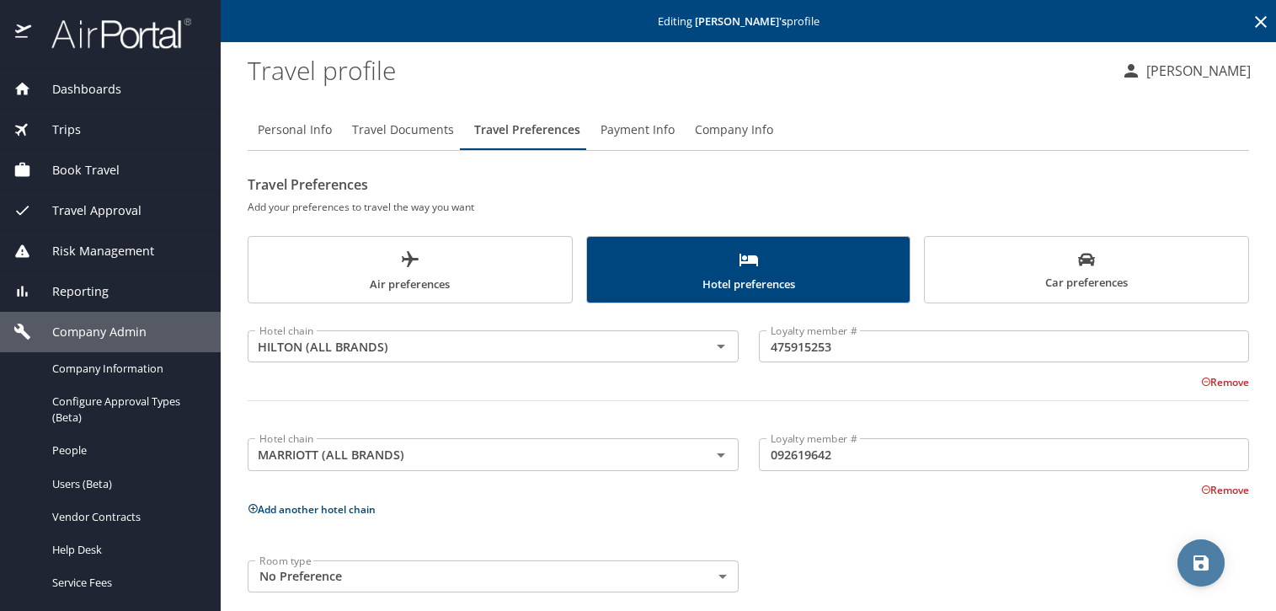
click at [1199, 547] on button "save" at bounding box center [1201, 562] width 47 height 47
